Goal: Task Accomplishment & Management: Manage account settings

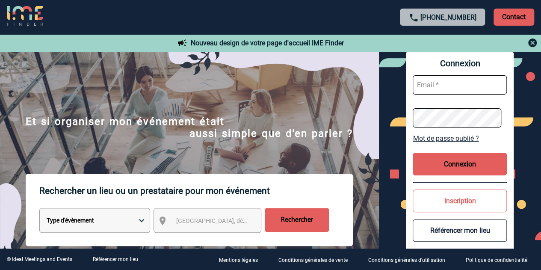
click at [443, 81] on input "text" at bounding box center [460, 84] width 94 height 19
type input "sacha.boussaud@hilti.com"
click at [456, 160] on button "Connexion" at bounding box center [460, 164] width 94 height 23
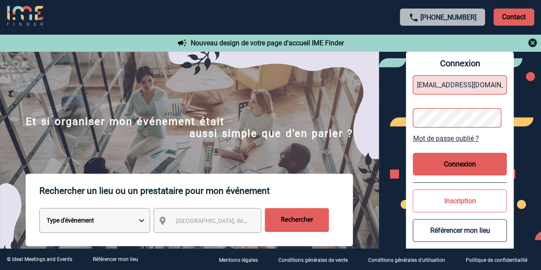
click at [456, 160] on button "Connexion" at bounding box center [460, 164] width 94 height 23
click at [468, 86] on input "sacha.boussaud@hilti.com" at bounding box center [460, 84] width 94 height 19
click at [452, 163] on button "Connexion" at bounding box center [460, 164] width 94 height 23
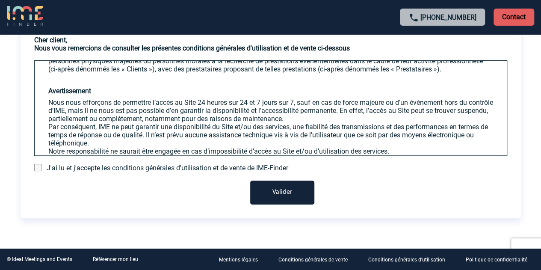
scroll to position [54, 0]
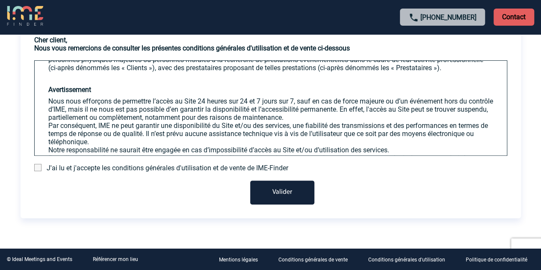
click at [157, 170] on span "J'ai lu et j'accepte les conditions générales d'utilisation et de vente de IME-…" at bounding box center [168, 168] width 242 height 8
click at [38, 169] on span at bounding box center [37, 167] width 7 height 7
click at [0, 0] on input "checkbox" at bounding box center [0, 0] width 0 height 0
click at [287, 198] on button "Valider" at bounding box center [282, 193] width 64 height 24
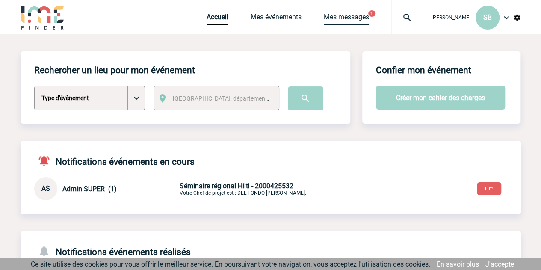
click at [347, 17] on link "Mes messages" at bounding box center [346, 19] width 45 height 12
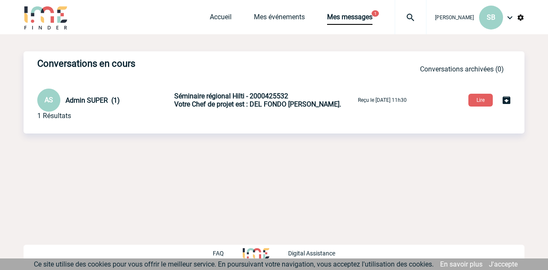
click at [249, 104] on span "Votre Chef de projet est : DEL FONDO [PERSON_NAME]." at bounding box center [257, 104] width 167 height 8
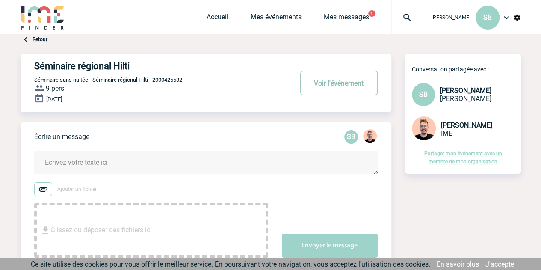
click at [346, 82] on button "Voir l'événement" at bounding box center [338, 83] width 77 height 24
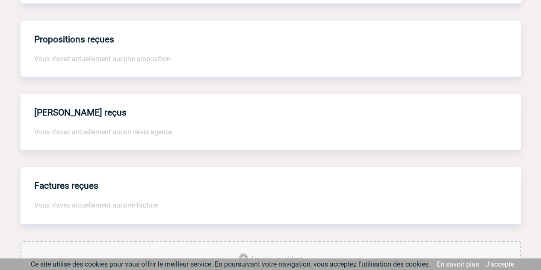
scroll to position [654, 0]
